Goal: Task Accomplishment & Management: Manage account settings

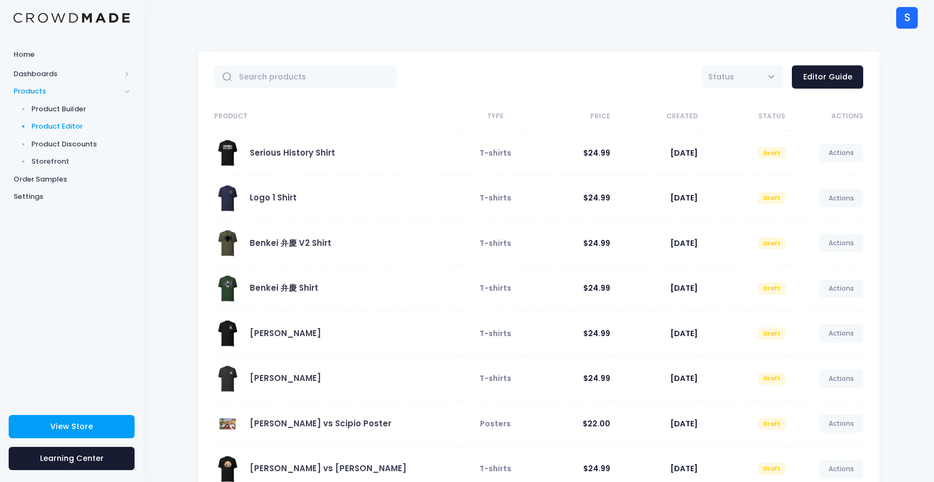
click at [242, 207] on div "Logo 1 Shirt" at bounding box center [335, 198] width 243 height 27
click at [267, 197] on link "Logo 1 Shirt" at bounding box center [273, 197] width 47 height 11
click at [280, 199] on link "Logo 1 Shirt" at bounding box center [273, 197] width 47 height 11
click at [224, 204] on span at bounding box center [227, 198] width 27 height 27
click at [280, 201] on link "Logo 1 Shirt" at bounding box center [273, 197] width 47 height 11
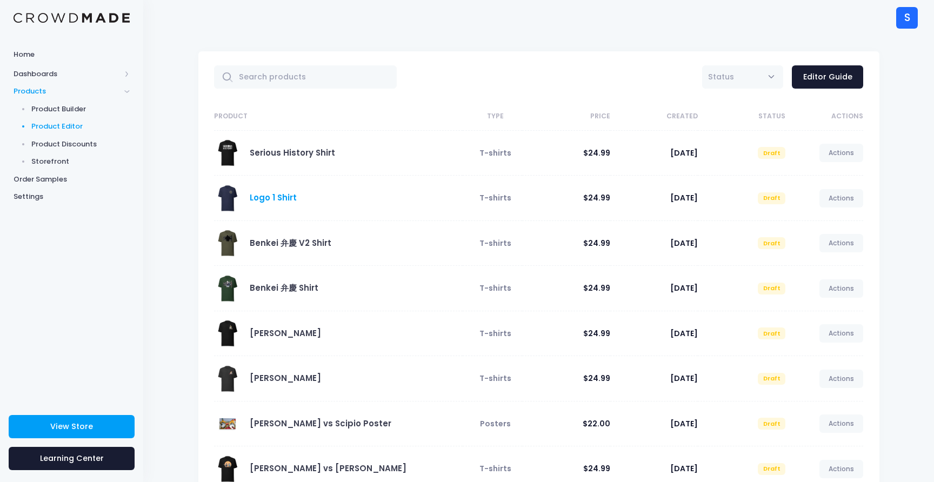
click at [268, 198] on link "Logo 1 Shirt" at bounding box center [273, 197] width 47 height 11
click at [277, 201] on link "Logo 1 Shirt" at bounding box center [273, 197] width 47 height 11
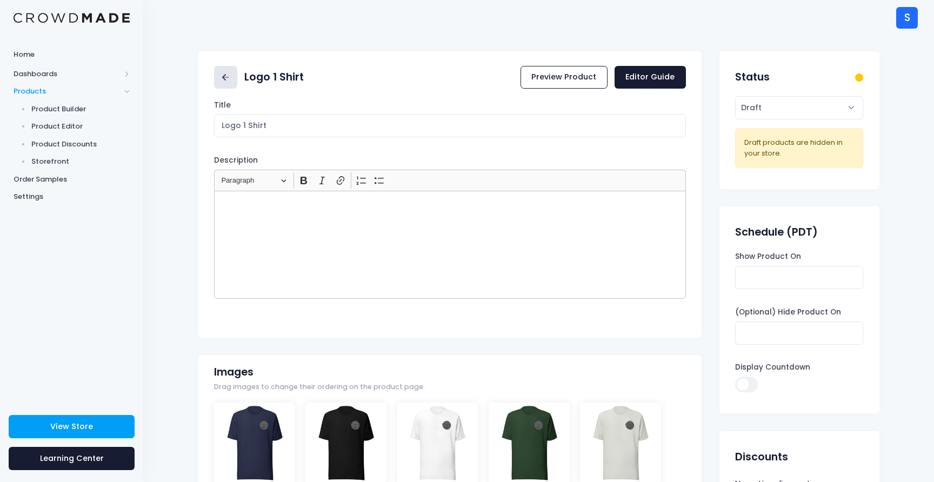
click at [217, 69] on link at bounding box center [225, 77] width 23 height 23
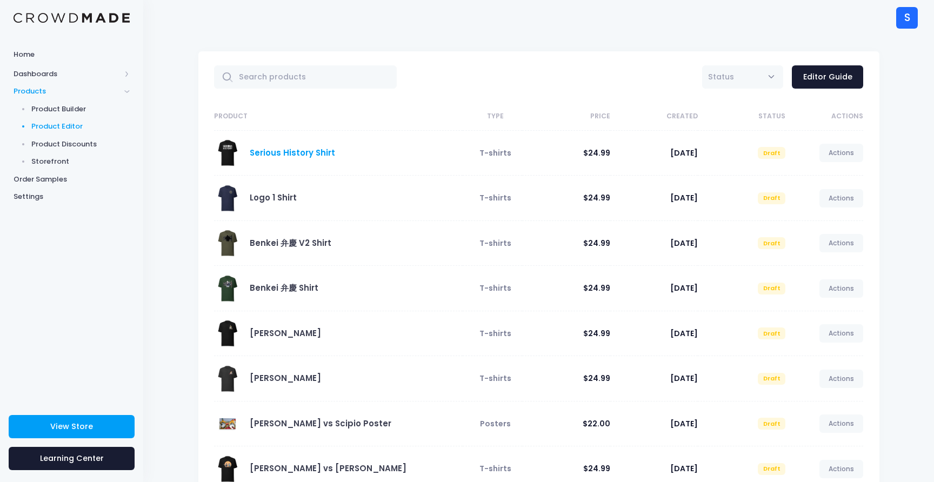
click at [300, 151] on link "Serious History Shirt" at bounding box center [292, 152] width 85 height 11
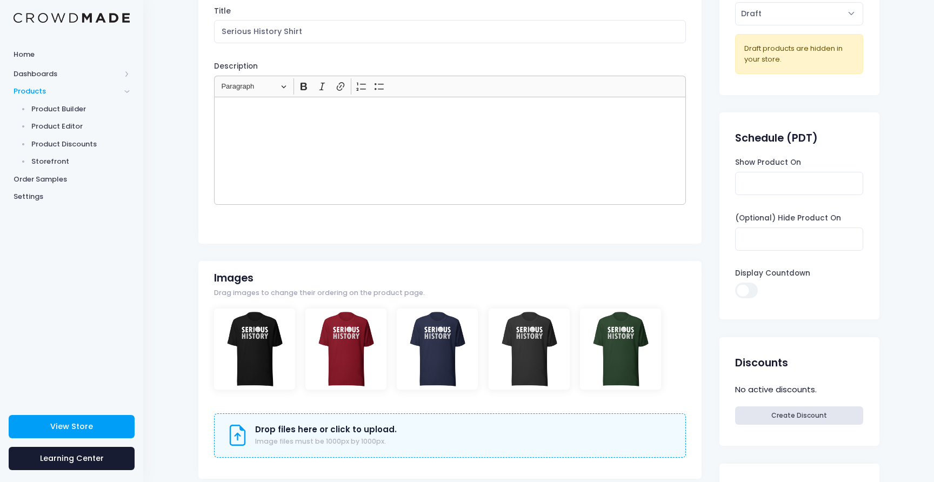
scroll to position [49, 0]
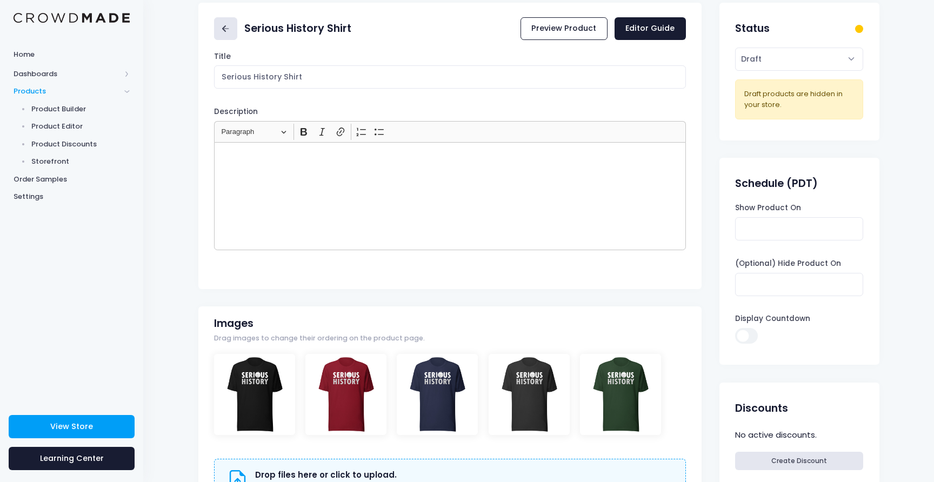
click at [227, 37] on link at bounding box center [225, 28] width 23 height 23
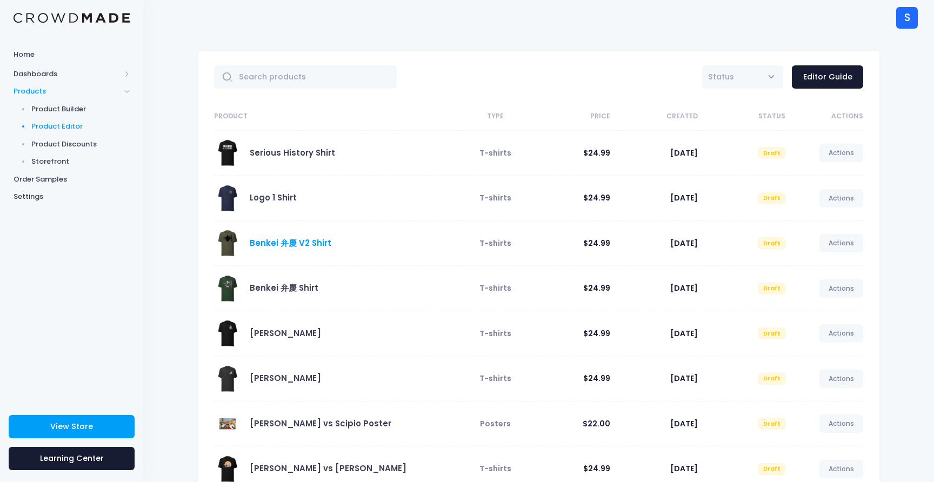
click at [301, 243] on link "Benkei 弁慶 V2 Shirt" at bounding box center [291, 242] width 82 height 11
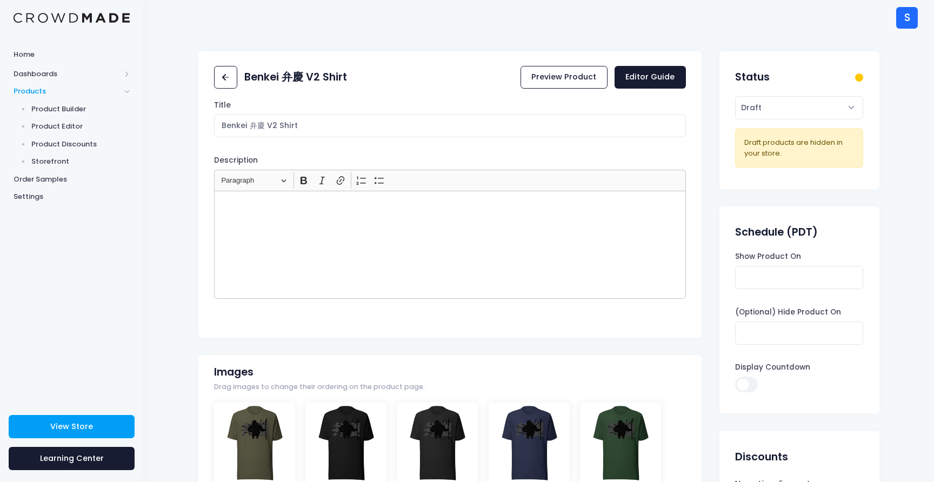
scroll to position [4, 0]
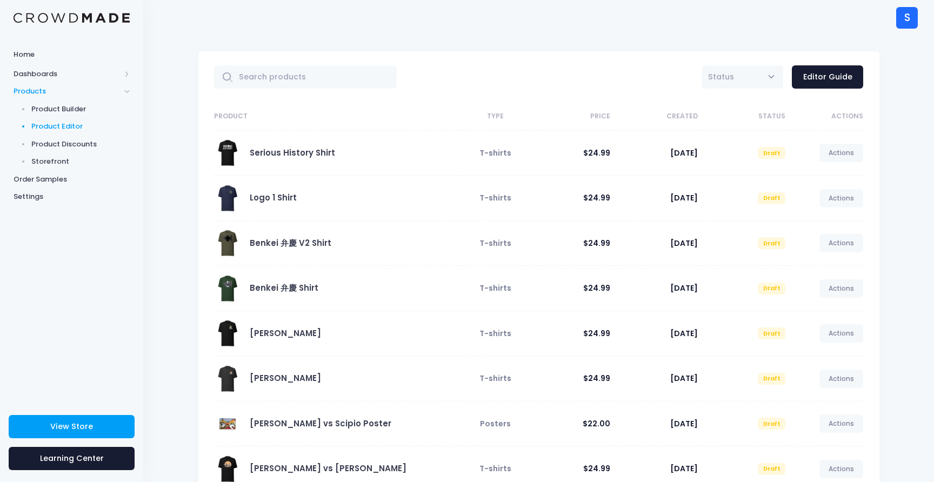
scroll to position [9, 0]
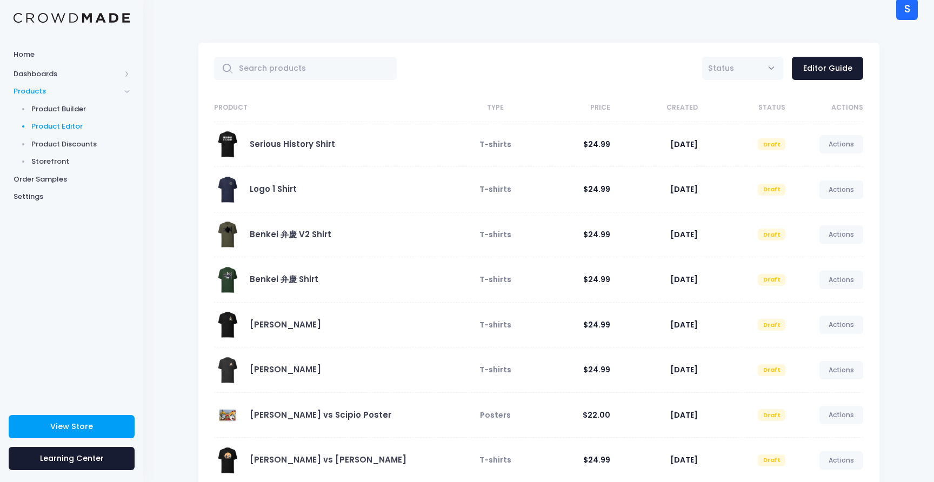
click at [265, 237] on link "Benkei 弁慶 V2 Shirt" at bounding box center [291, 234] width 82 height 11
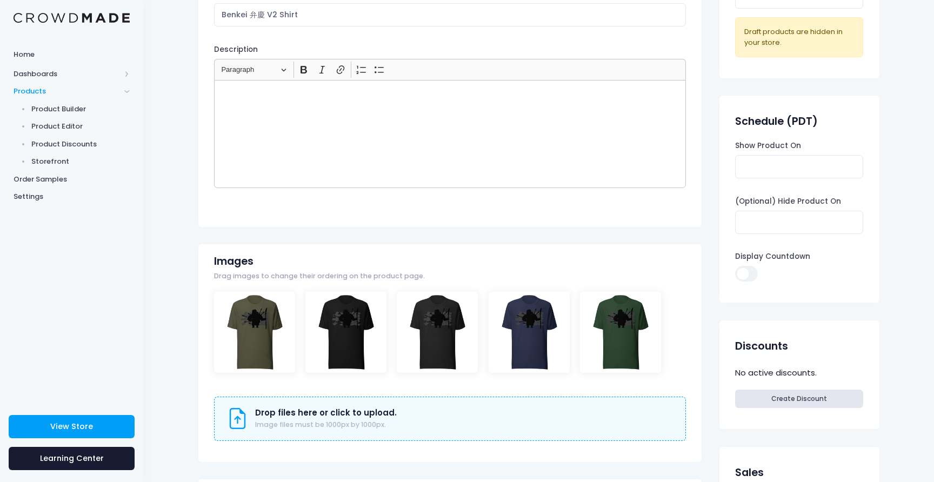
scroll to position [110, 0]
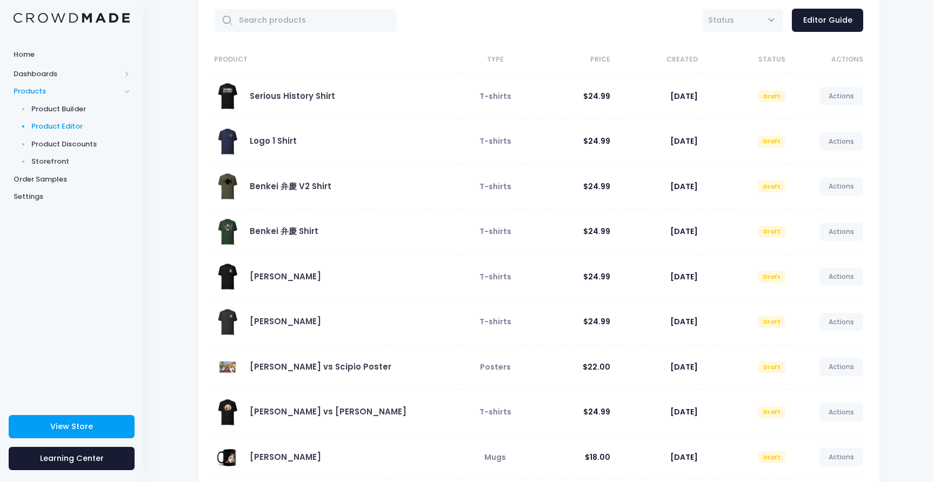
scroll to position [59, 0]
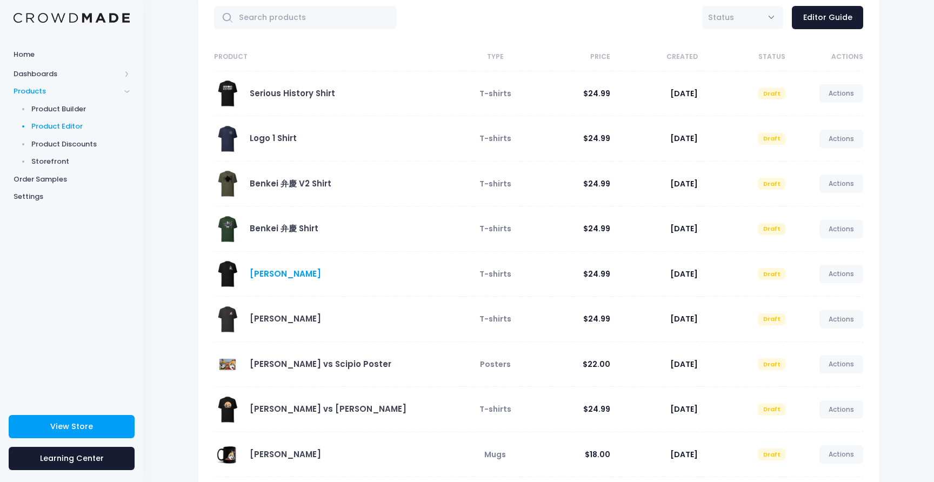
click at [263, 269] on link "[PERSON_NAME]" at bounding box center [285, 273] width 71 height 11
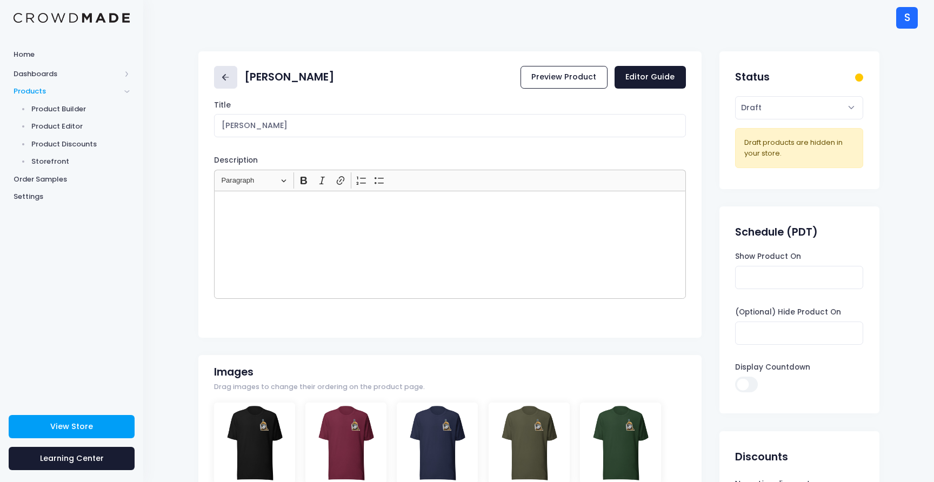
click at [221, 75] on icon at bounding box center [226, 77] width 12 height 12
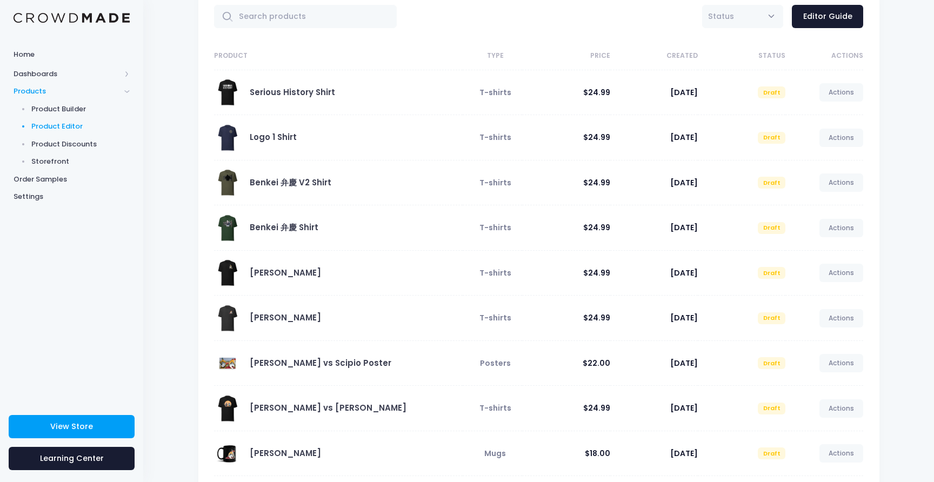
scroll to position [64, 0]
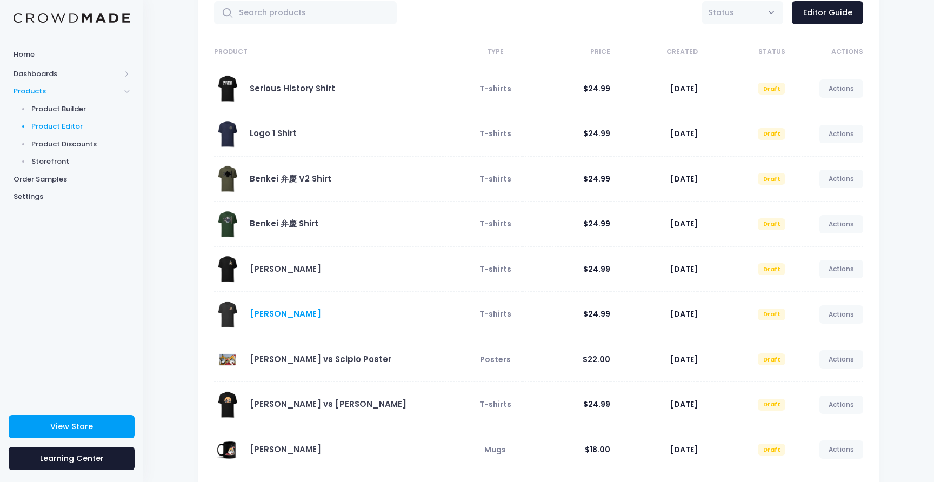
click at [283, 318] on link "Scipio Zama Shirt" at bounding box center [285, 313] width 71 height 11
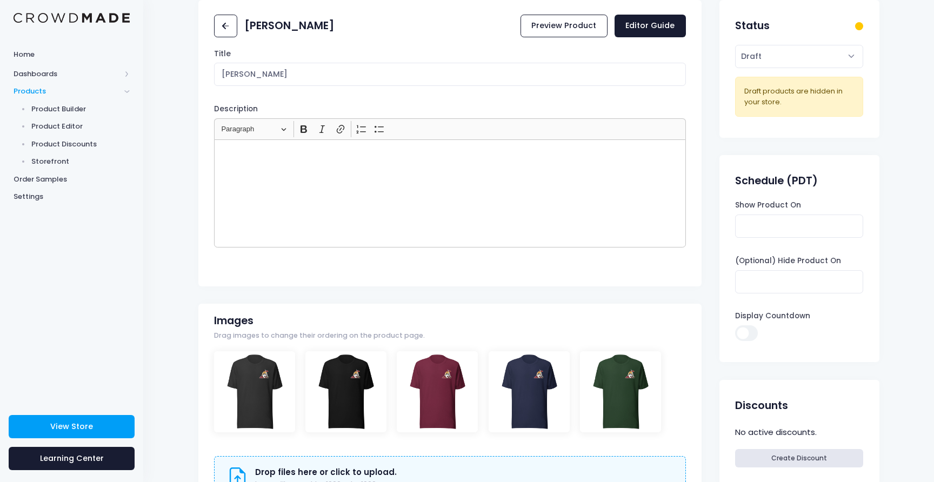
scroll to position [52, 0]
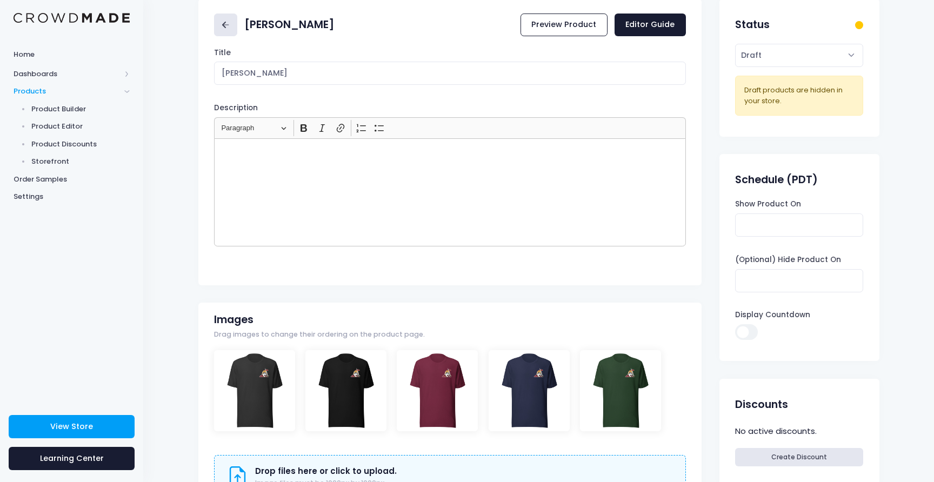
click at [230, 27] on icon at bounding box center [226, 25] width 12 height 12
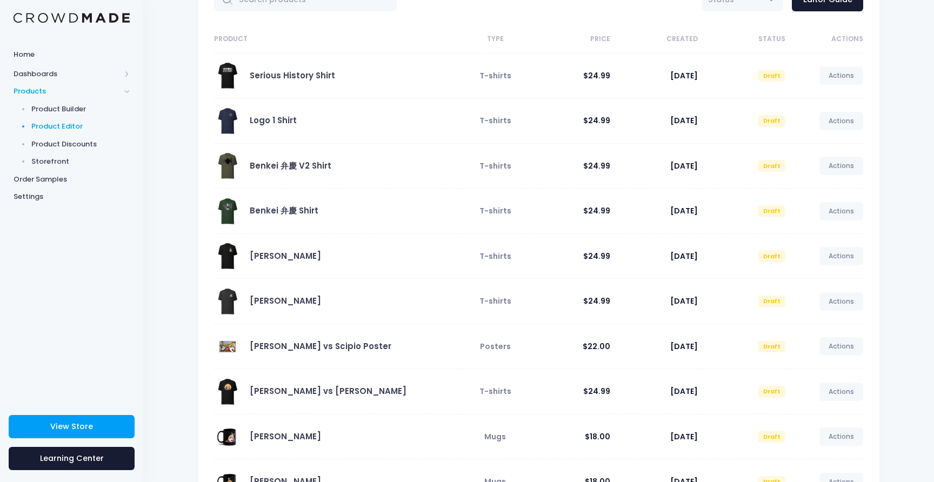
scroll to position [162, 0]
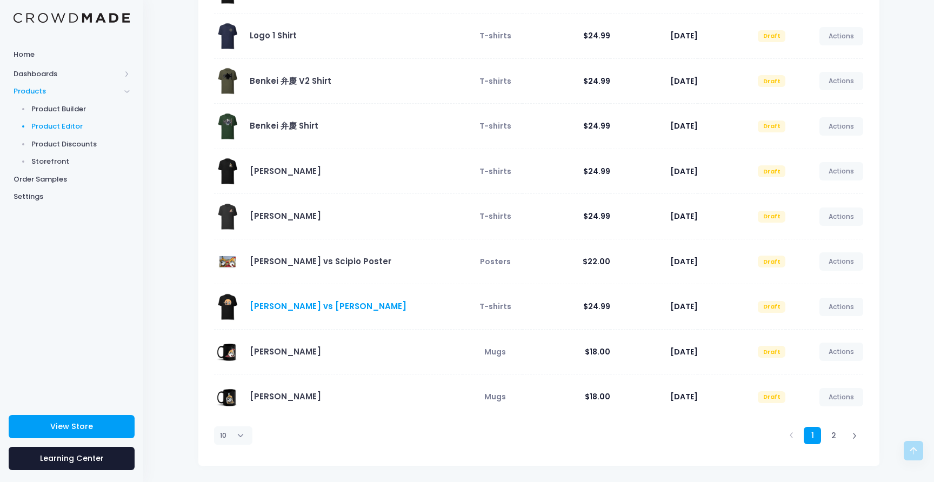
click at [330, 308] on link "[PERSON_NAME] vs [PERSON_NAME]" at bounding box center [328, 306] width 157 height 11
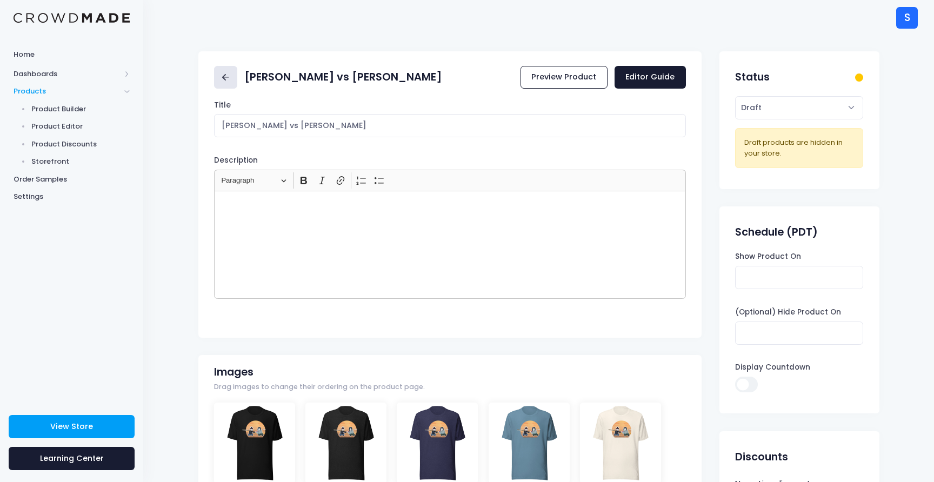
click at [218, 83] on link at bounding box center [225, 77] width 23 height 23
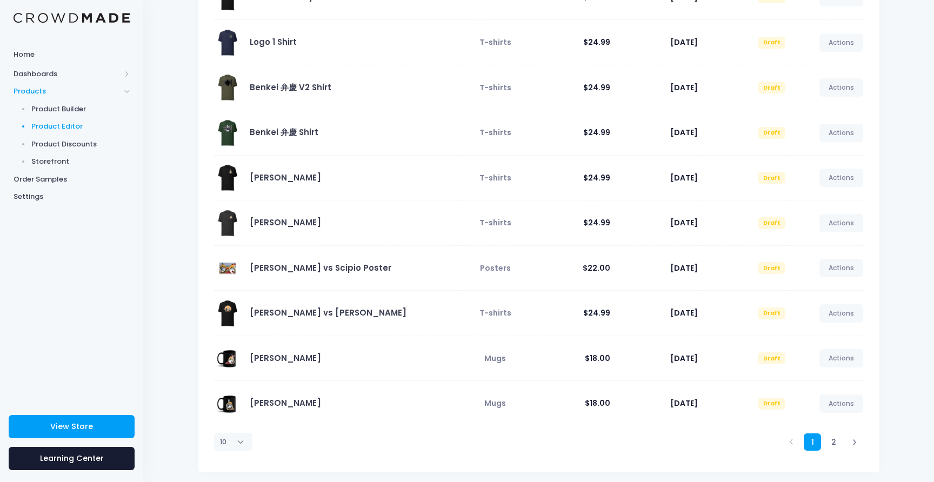
scroll to position [162, 0]
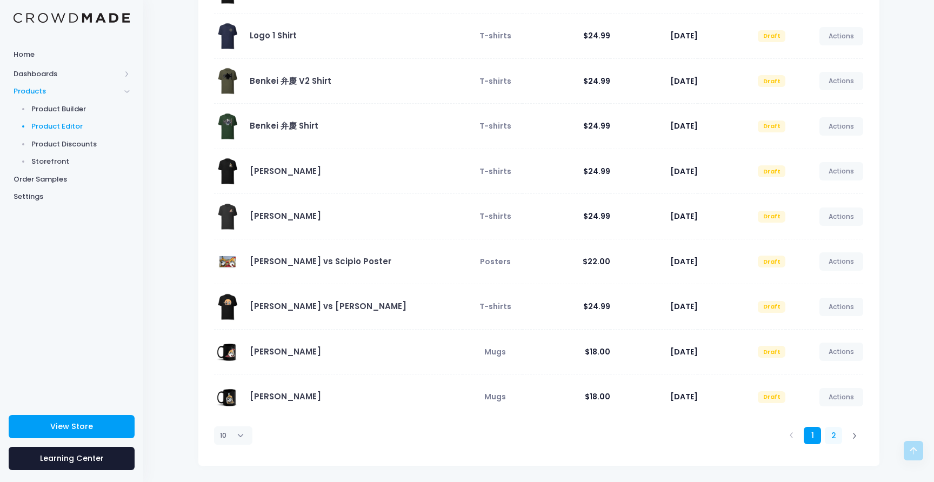
click at [833, 440] on link "2" at bounding box center [834, 436] width 18 height 18
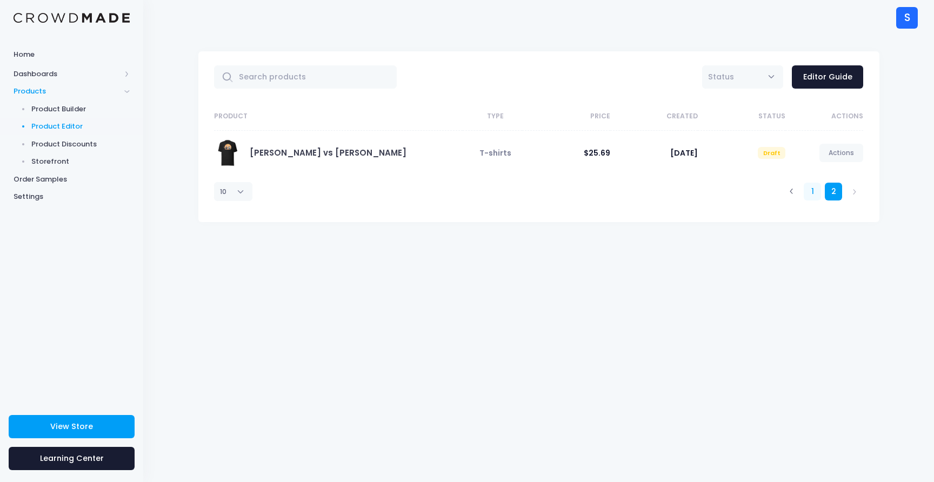
click at [812, 187] on link "1" at bounding box center [813, 192] width 18 height 18
